Goal: Task Accomplishment & Management: Manage account settings

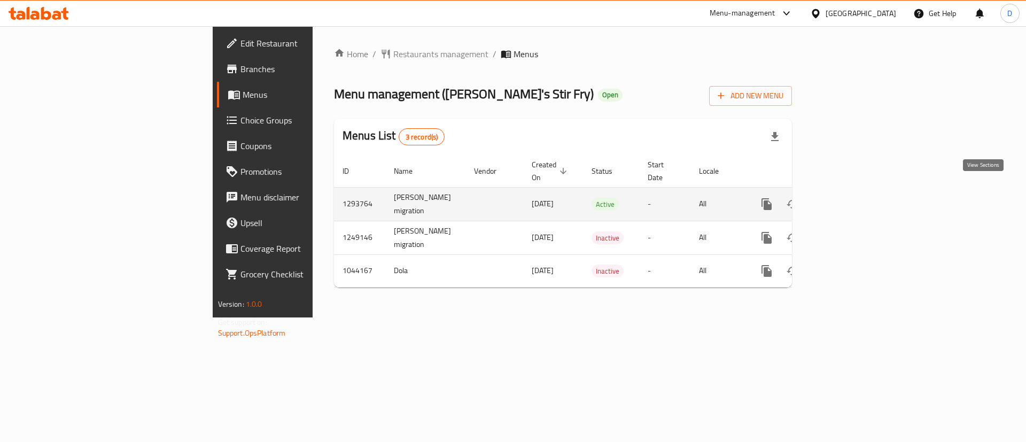
click at [851, 198] on icon "enhanced table" at bounding box center [844, 204] width 13 height 13
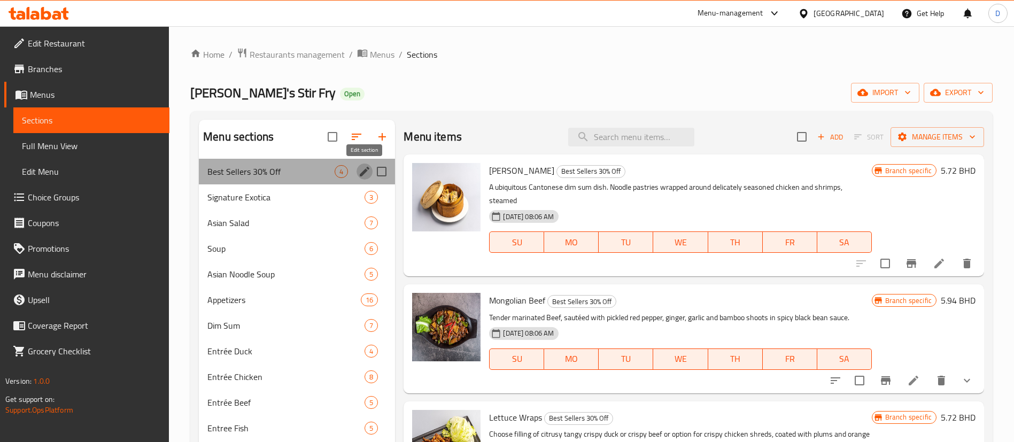
click at [361, 175] on icon "edit" at bounding box center [365, 172] width 10 height 10
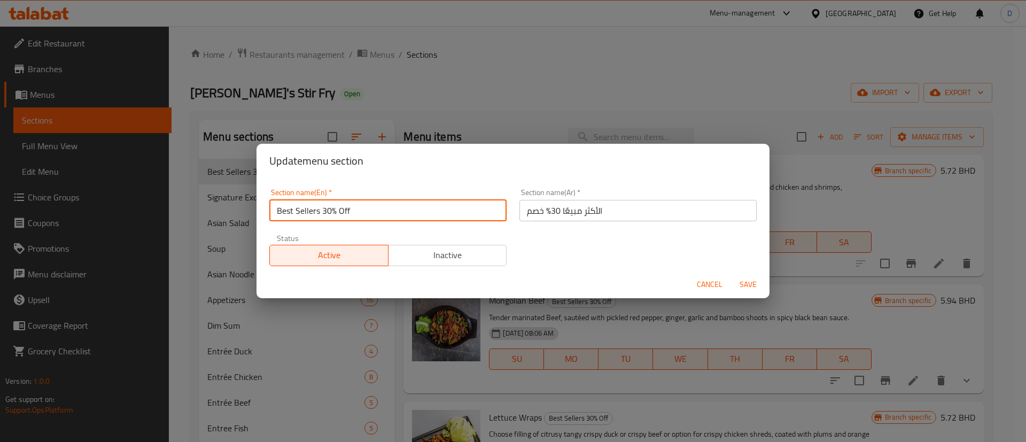
drag, startPoint x: 323, startPoint y: 211, endPoint x: 449, endPoint y: 219, distance: 126.5
click at [437, 220] on input "Best Sellers 30% Off" at bounding box center [387, 210] width 237 height 21
type input "Best Sellers"
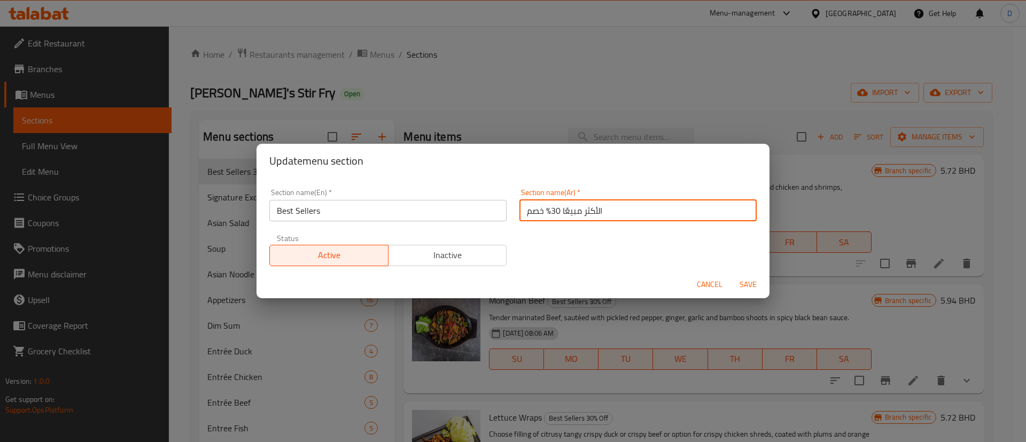
drag, startPoint x: 555, startPoint y: 211, endPoint x: 506, endPoint y: 211, distance: 49.7
click at [506, 211] on div "Section name(En)   * Best Sellers Section name(En) * Section name(Ar)   * الأكث…" at bounding box center [513, 227] width 500 height 90
click at [528, 210] on input "الأكثر مبيعًا 30% خصم" at bounding box center [638, 210] width 237 height 21
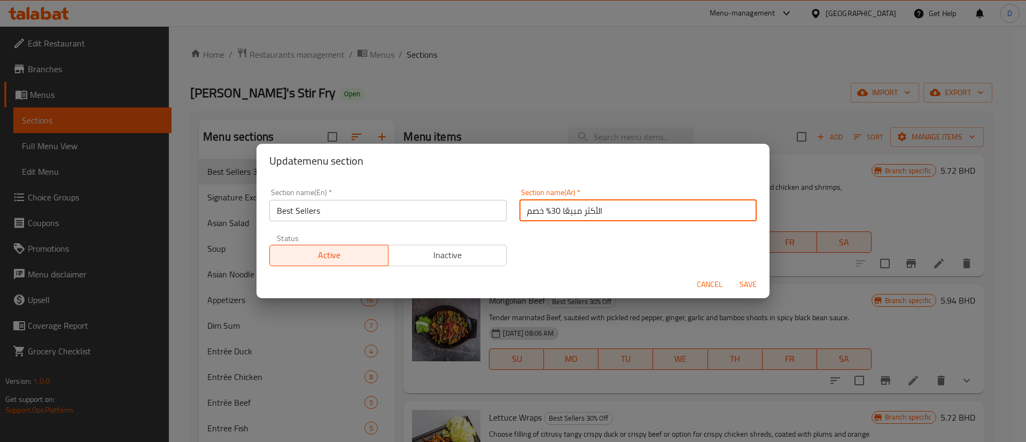
click at [528, 210] on input "الأكثر مبيعًا 30% خصم" at bounding box center [638, 210] width 237 height 21
click at [525, 210] on input "الأكثر مبيعًا 30% خصم" at bounding box center [638, 210] width 237 height 21
drag, startPoint x: 522, startPoint y: 210, endPoint x: 546, endPoint y: 209, distance: 24.6
click at [546, 209] on input "الأكثر مبيعًا 30% خصم" at bounding box center [638, 210] width 237 height 21
type input "الأكثر مبيعًا"
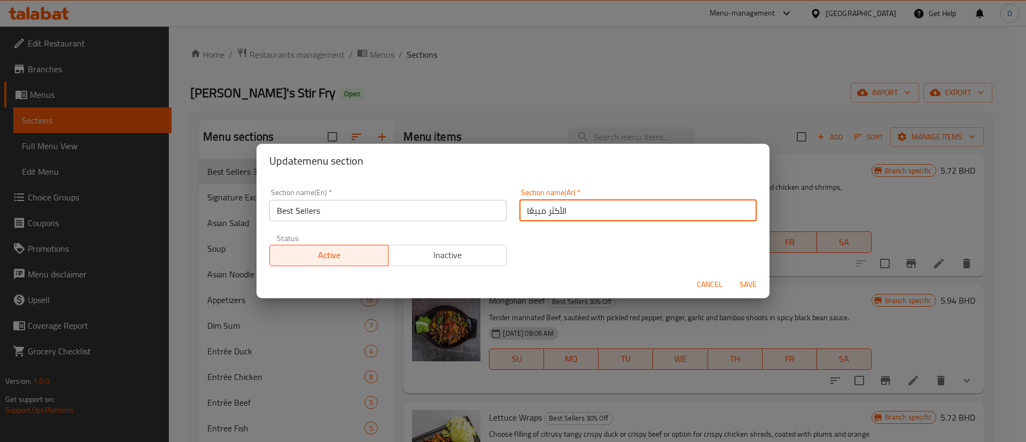
click at [755, 284] on span "Save" at bounding box center [749, 284] width 26 height 13
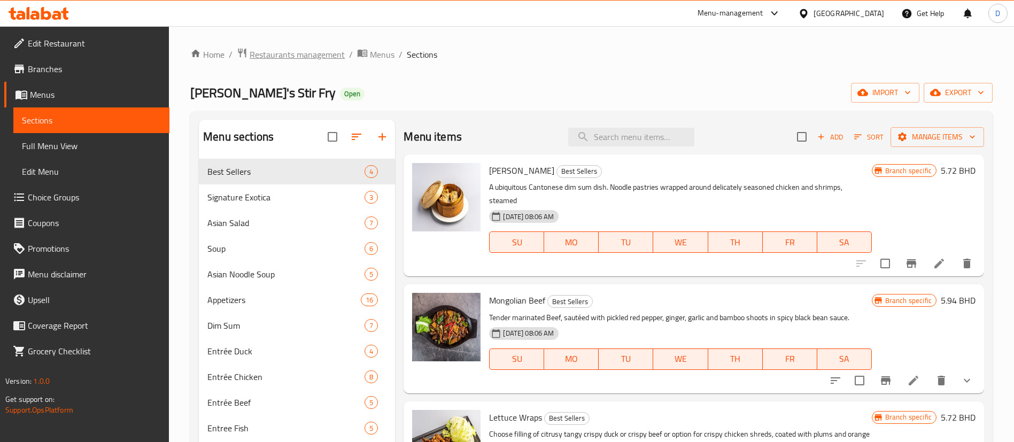
click at [300, 52] on span "Restaurants management" at bounding box center [297, 54] width 95 height 13
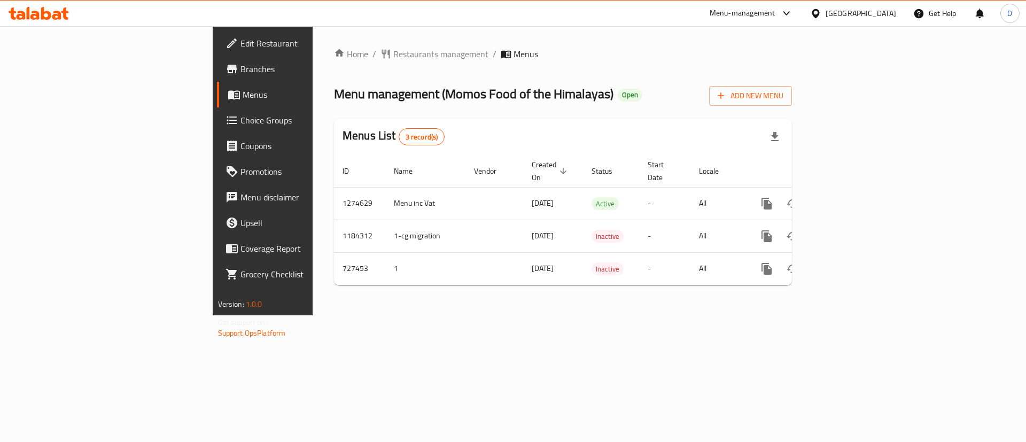
click at [389, 315] on div "Home / Restaurants management / Menus Menu management ( Momos Food of the Himal…" at bounding box center [563, 170] width 501 height 289
